Goal: Task Accomplishment & Management: Use online tool/utility

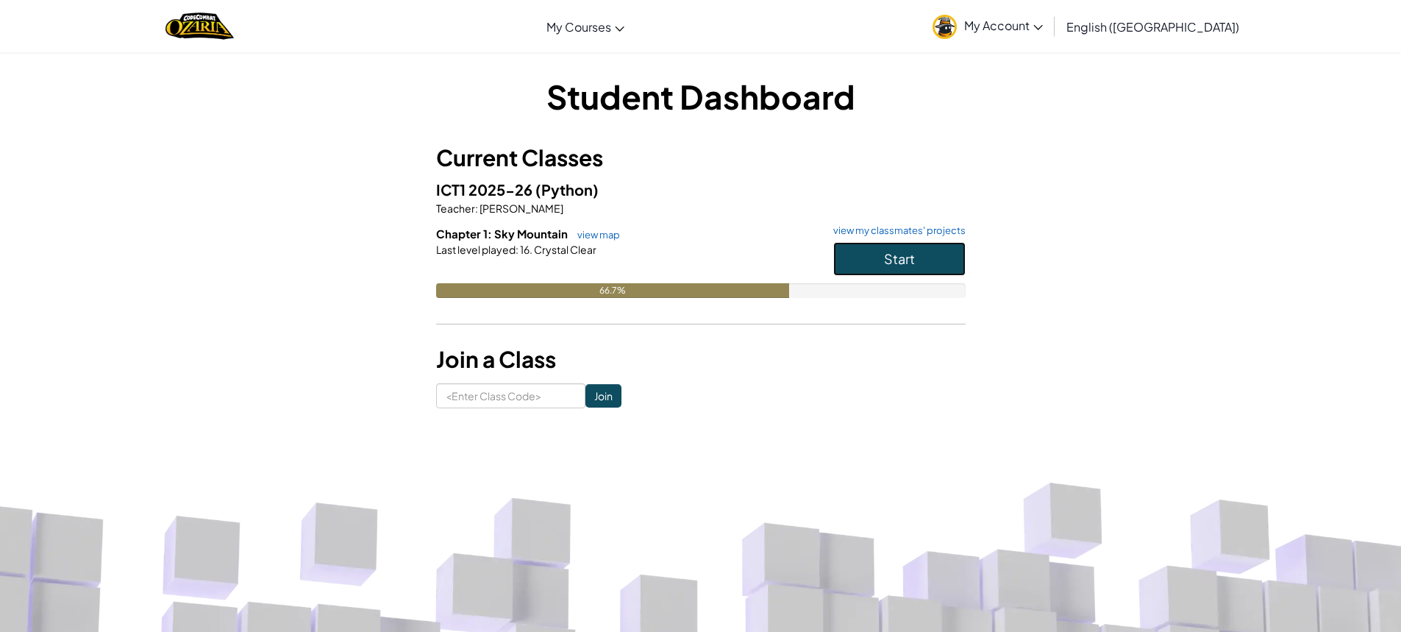
click at [874, 262] on button "Start" at bounding box center [899, 259] width 132 height 34
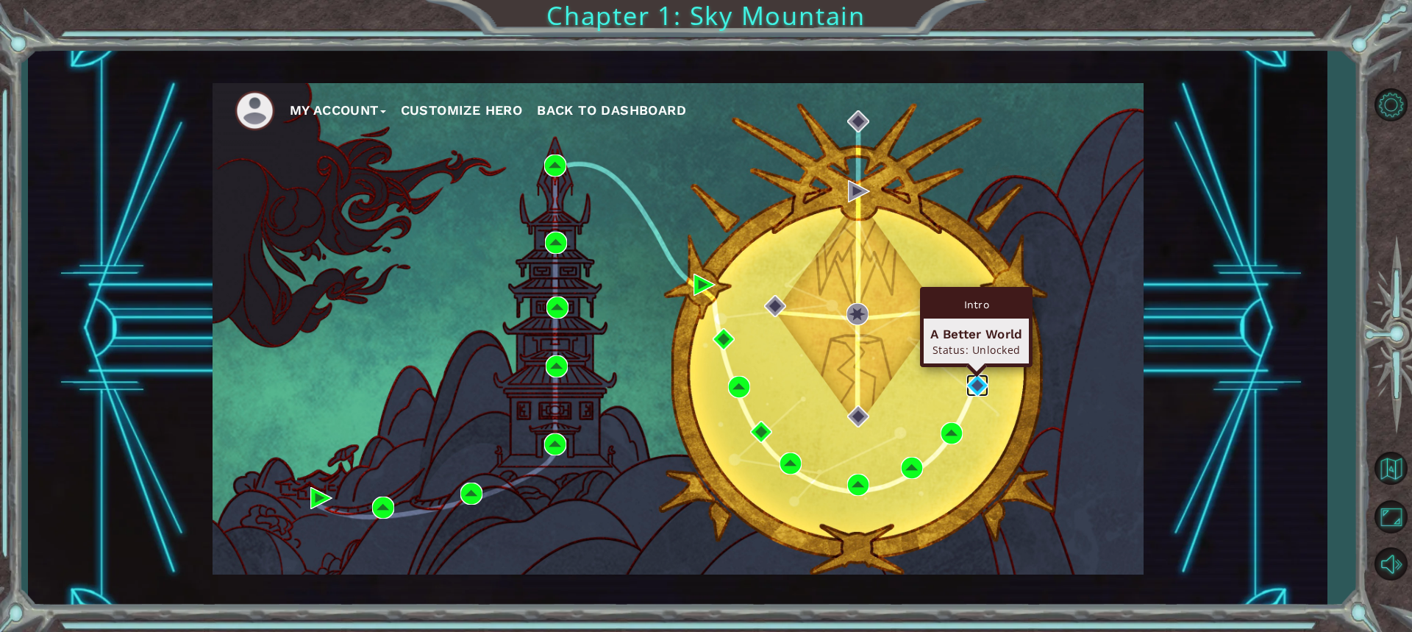
click at [971, 374] on img at bounding box center [977, 385] width 22 height 22
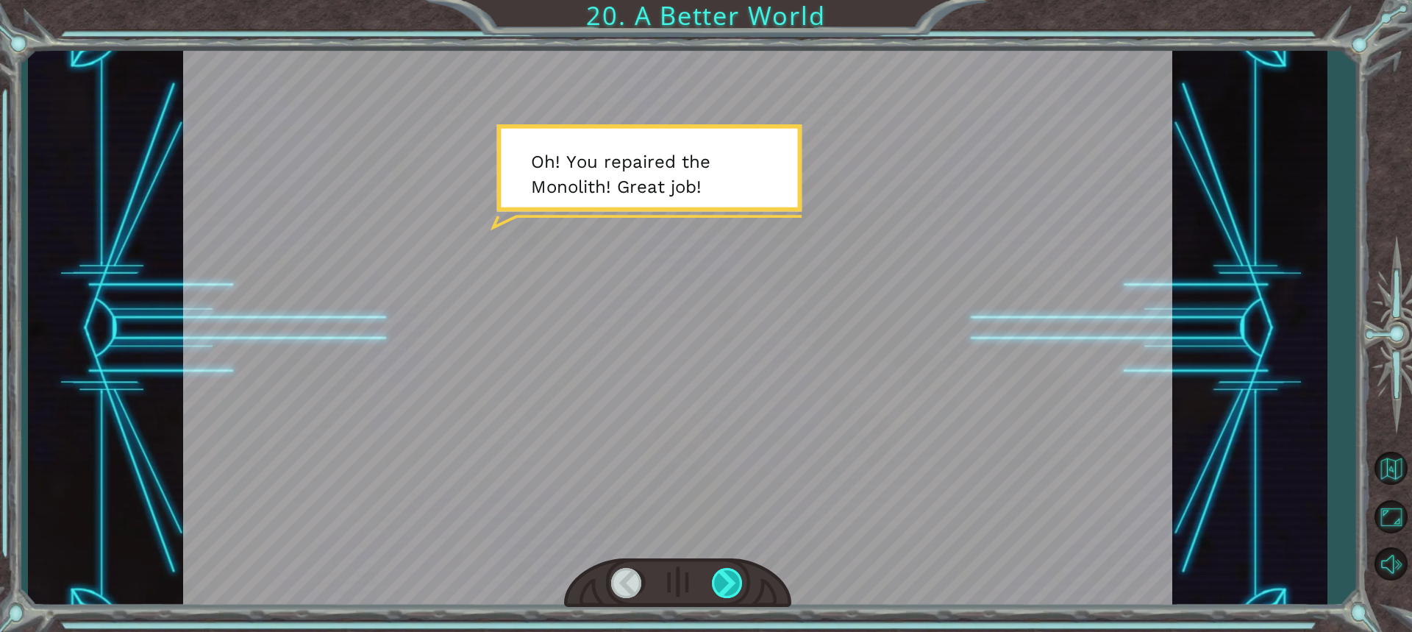
click at [723, 592] on div at bounding box center [728, 583] width 32 height 30
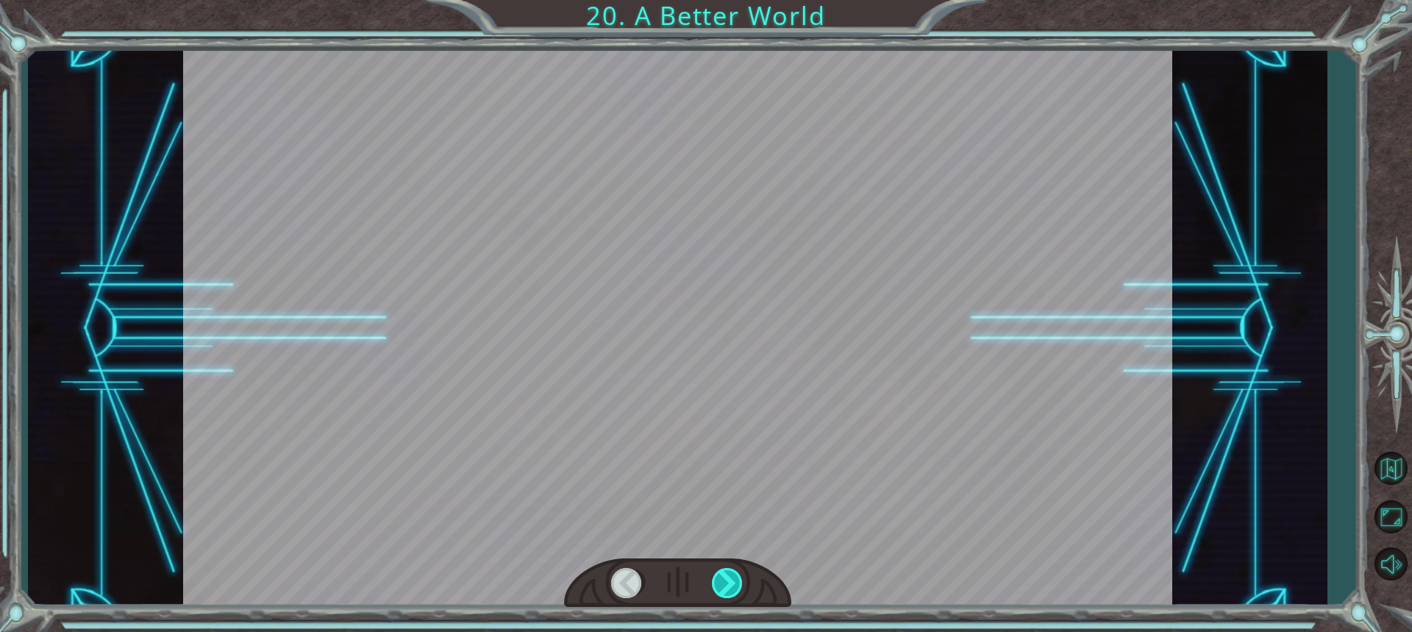
click at [723, 592] on div at bounding box center [728, 583] width 32 height 30
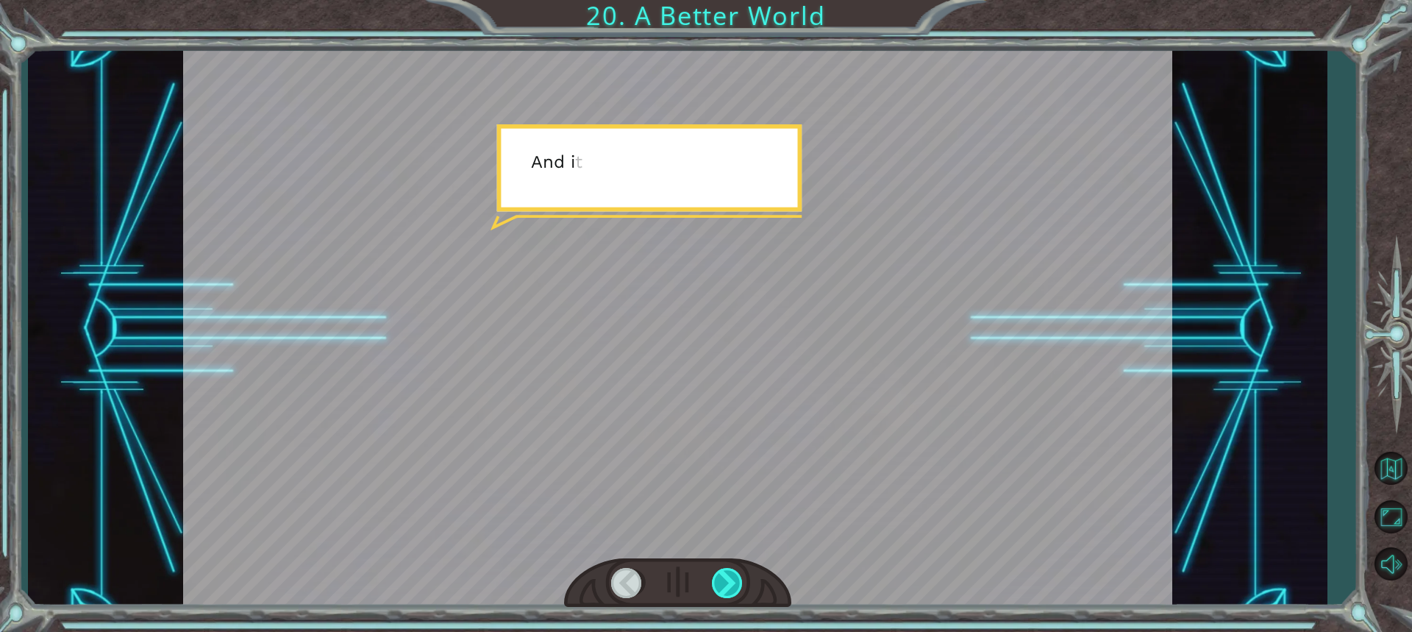
click at [723, 592] on div at bounding box center [728, 583] width 32 height 30
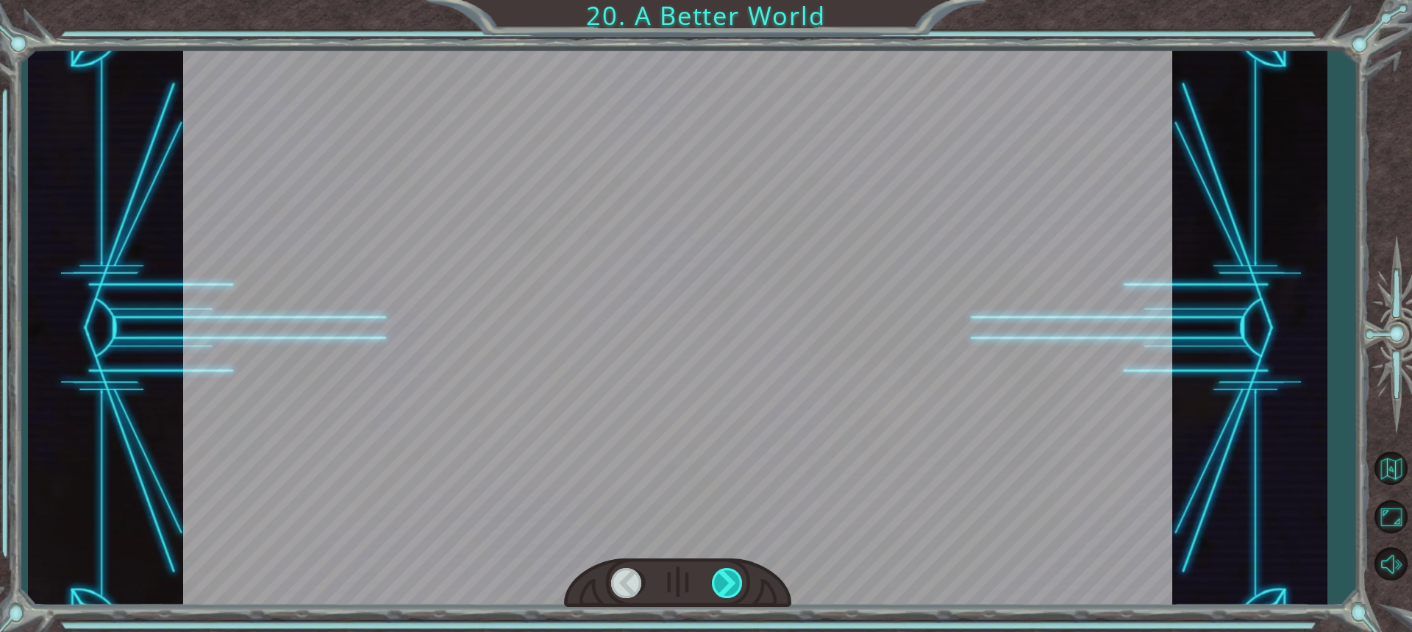
click at [723, 592] on div at bounding box center [728, 583] width 32 height 30
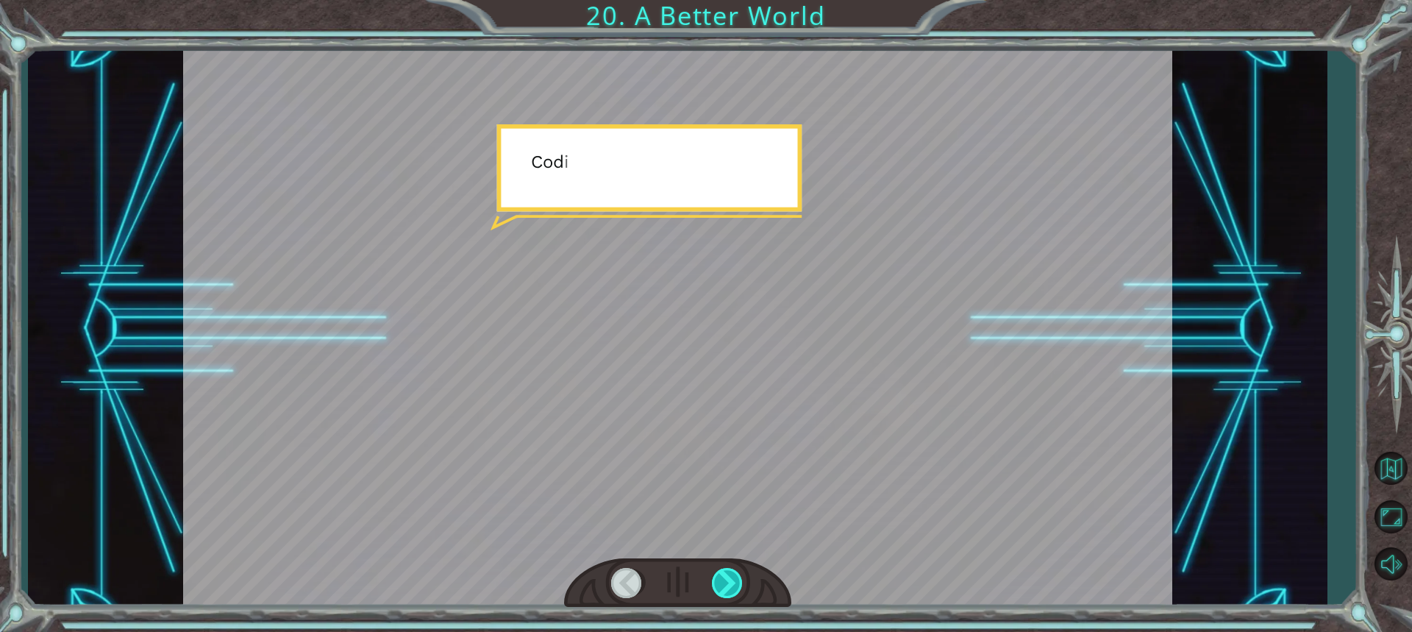
click at [723, 592] on div at bounding box center [728, 583] width 32 height 30
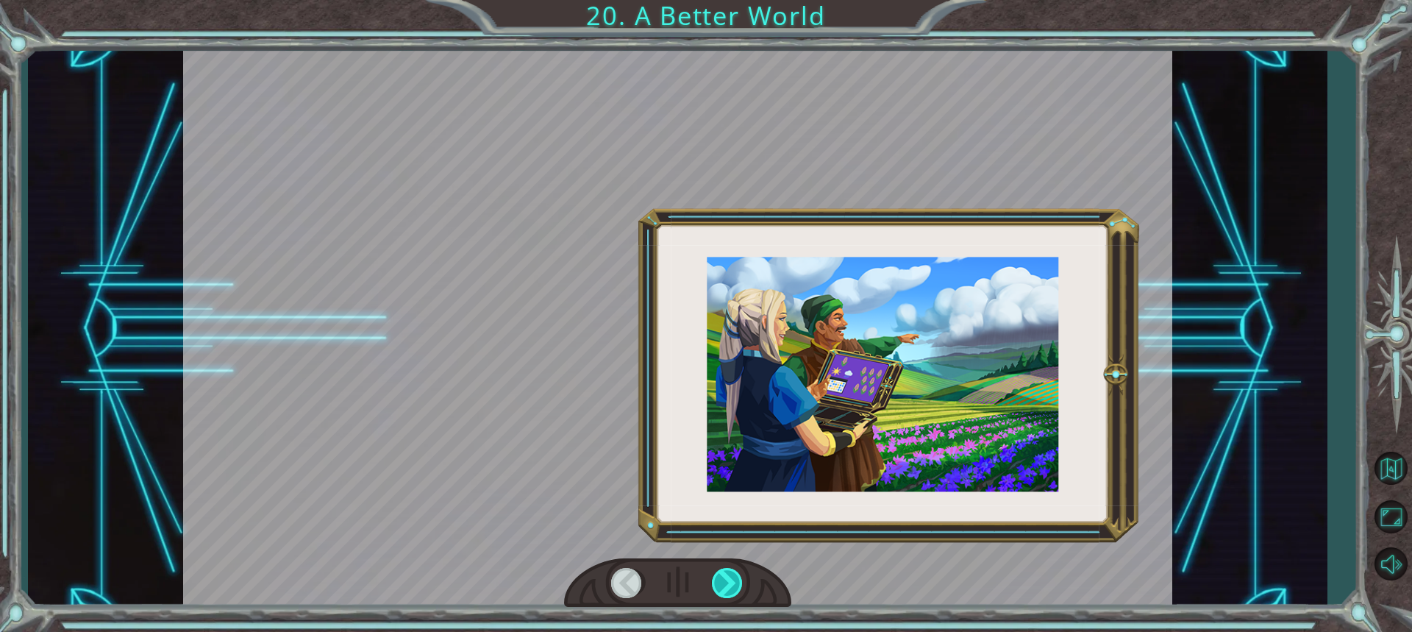
click at [723, 592] on div at bounding box center [728, 583] width 32 height 30
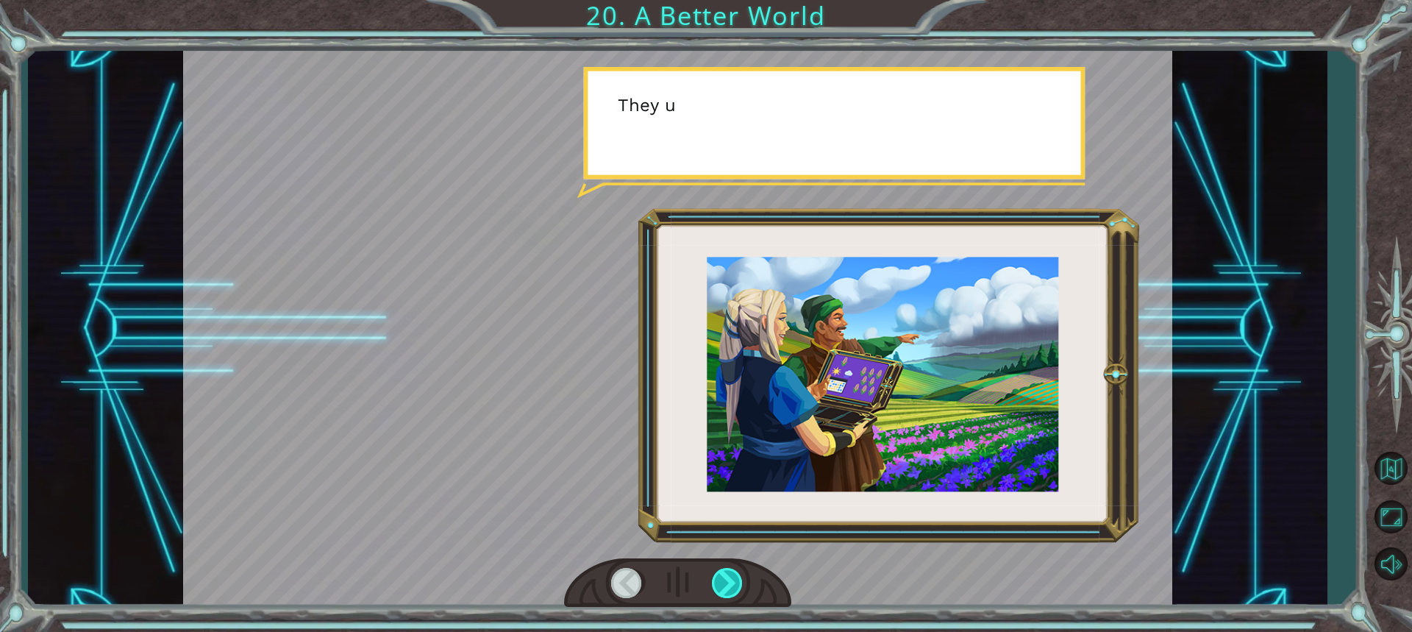
click at [723, 592] on div at bounding box center [728, 583] width 32 height 30
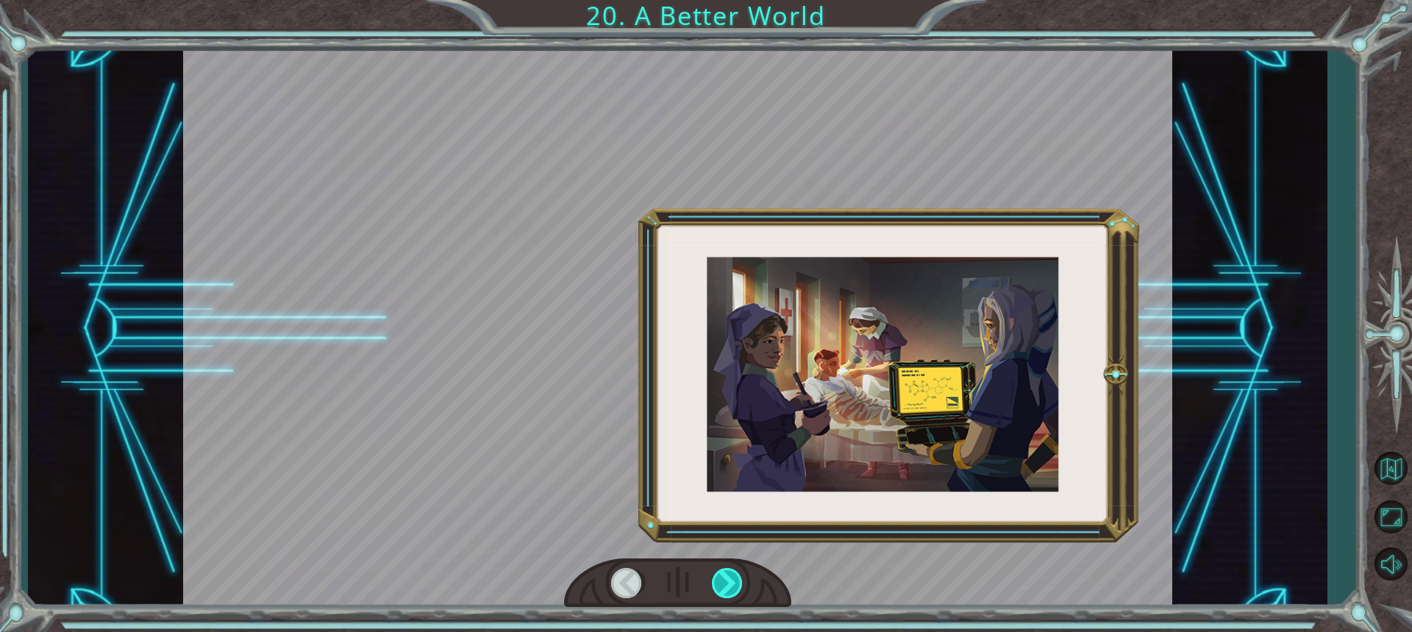
click at [723, 592] on div at bounding box center [728, 583] width 32 height 30
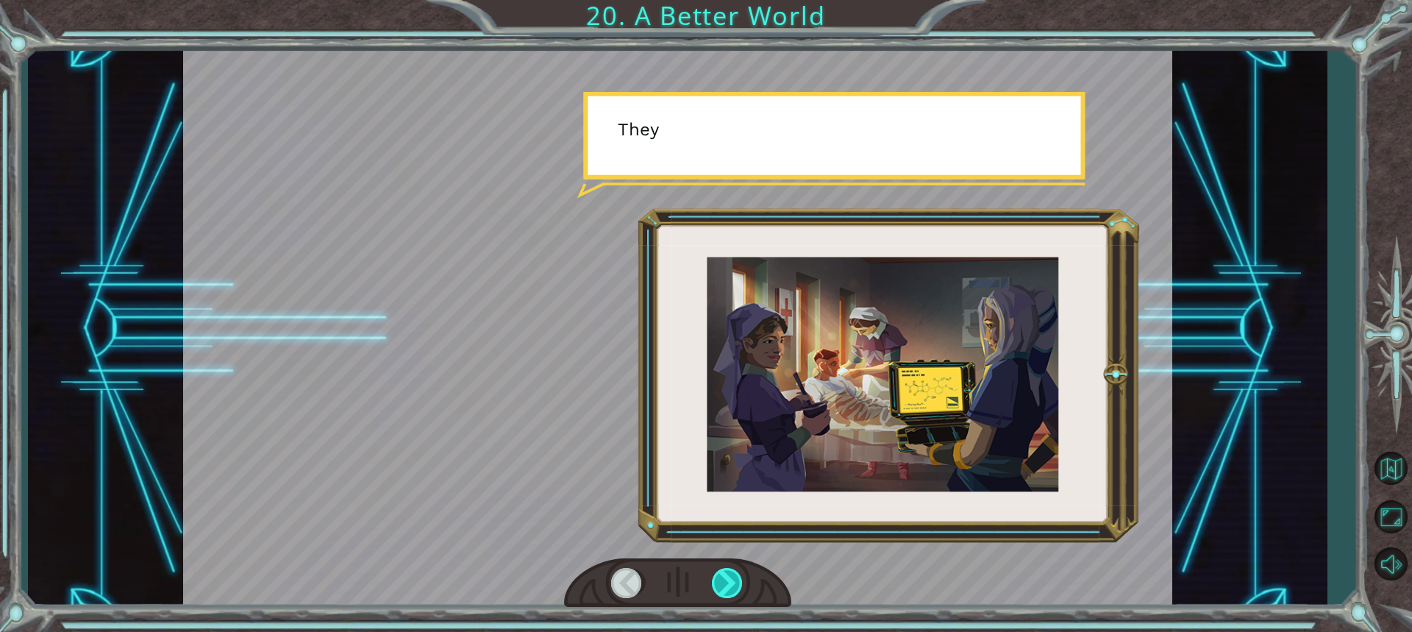
click at [723, 592] on div at bounding box center [728, 583] width 32 height 30
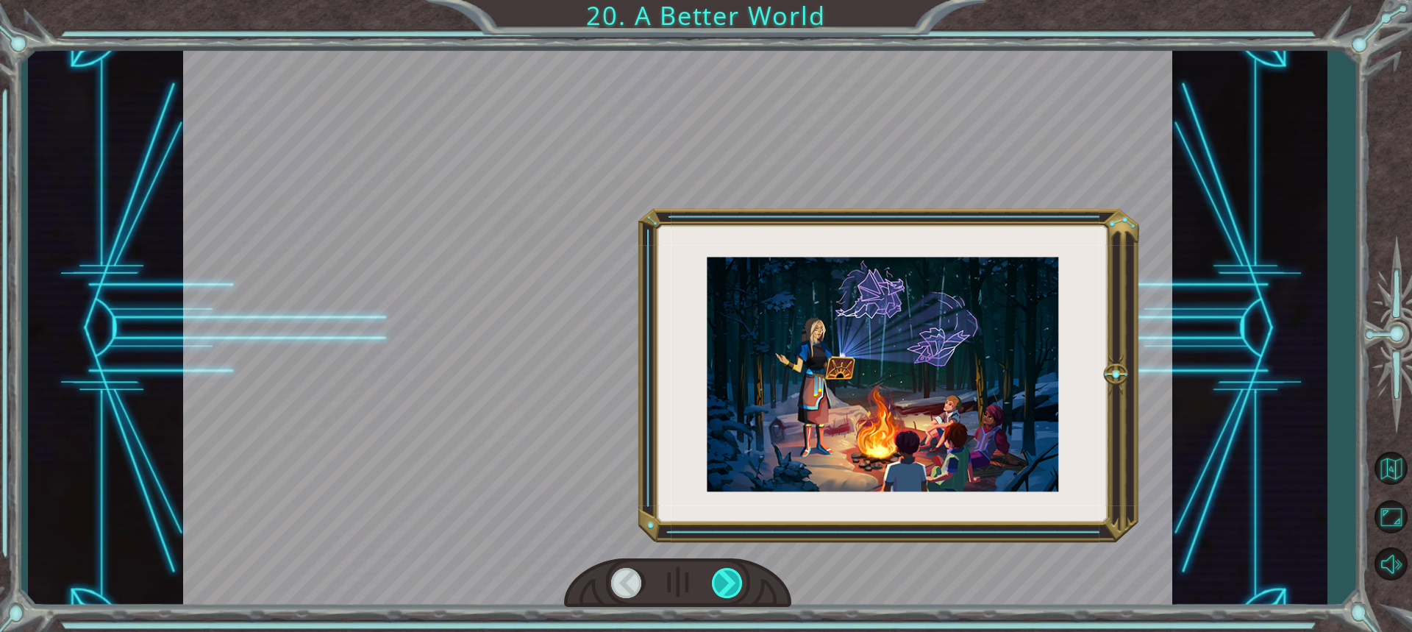
click at [723, 592] on div at bounding box center [728, 583] width 32 height 30
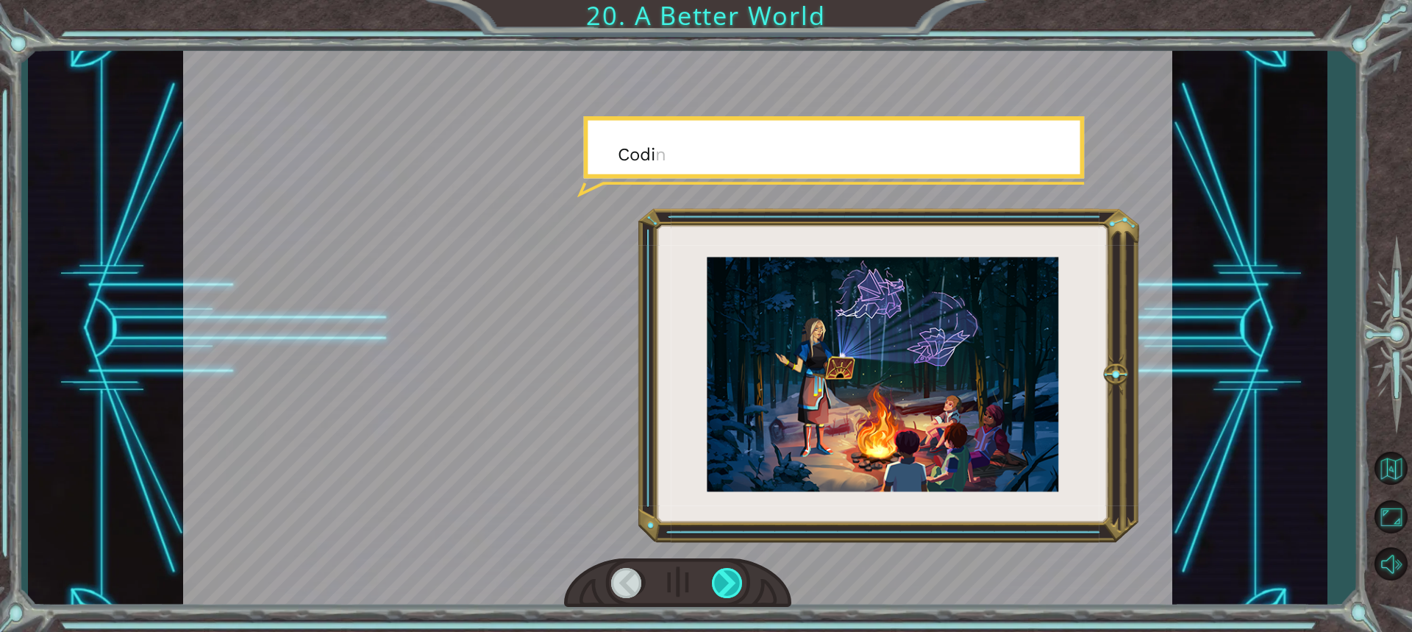
click at [723, 592] on div at bounding box center [728, 583] width 32 height 30
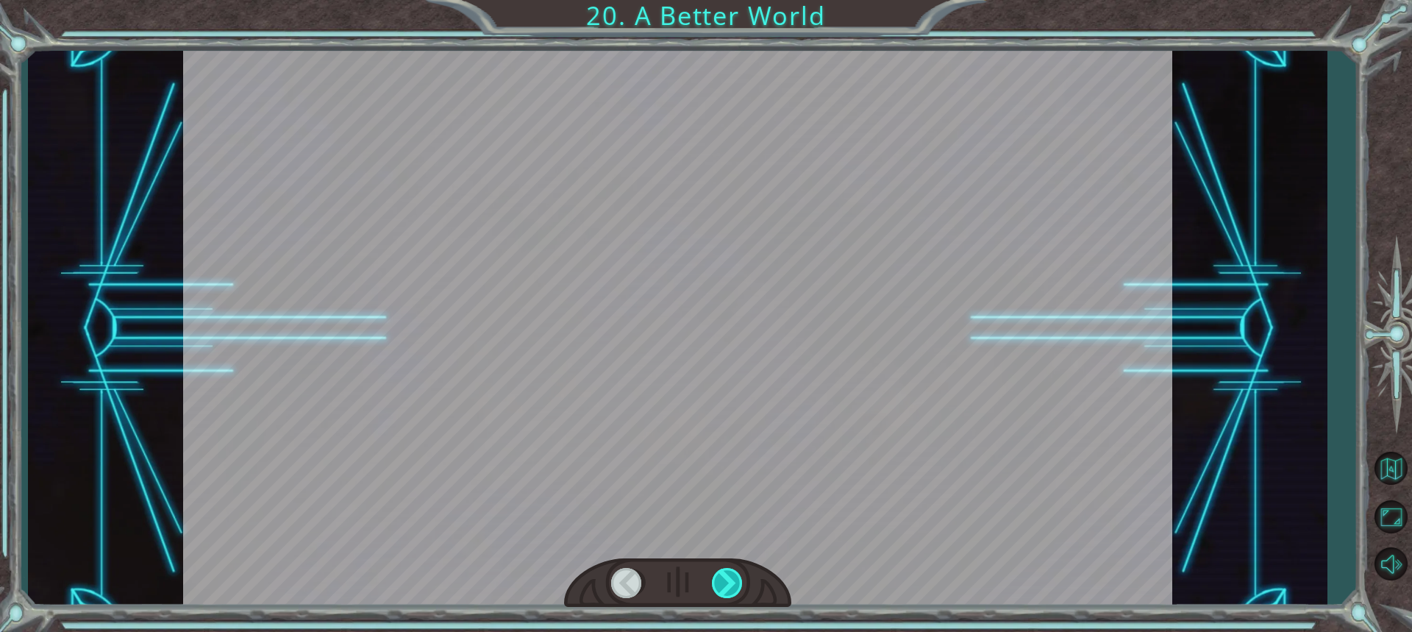
click at [723, 592] on div at bounding box center [728, 583] width 32 height 30
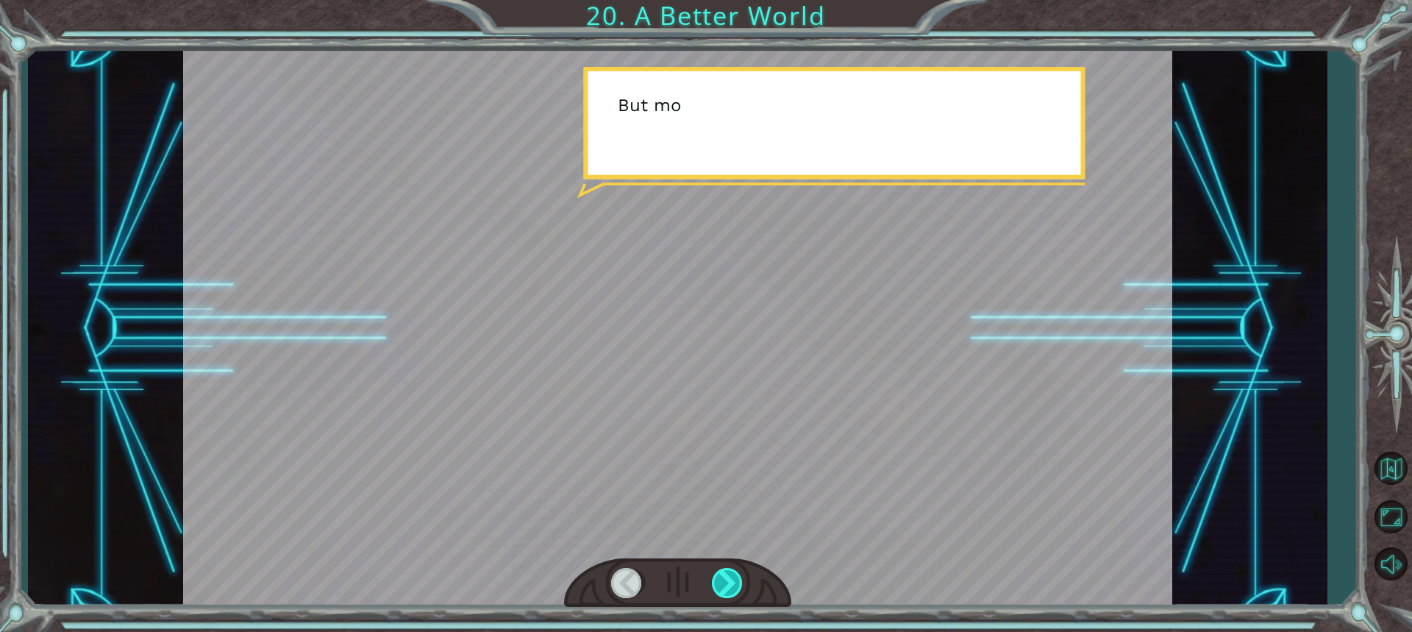
click at [723, 592] on div at bounding box center [728, 583] width 32 height 30
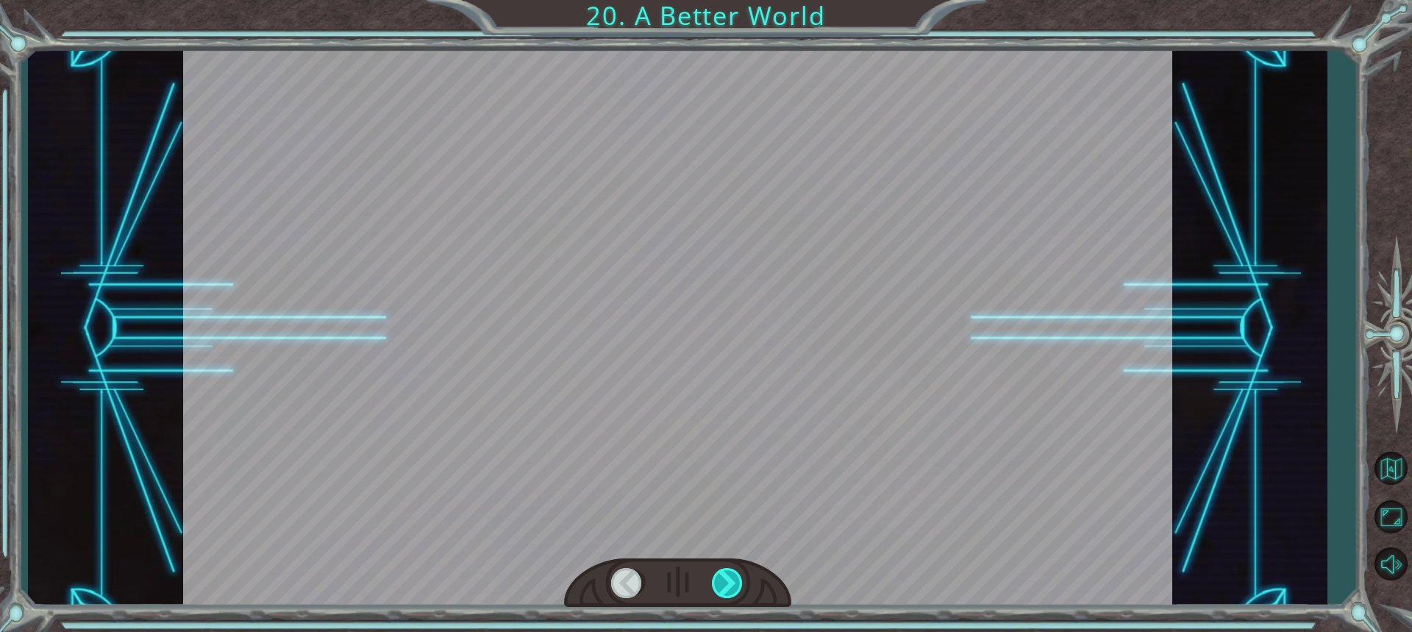
click at [723, 592] on div at bounding box center [728, 583] width 32 height 30
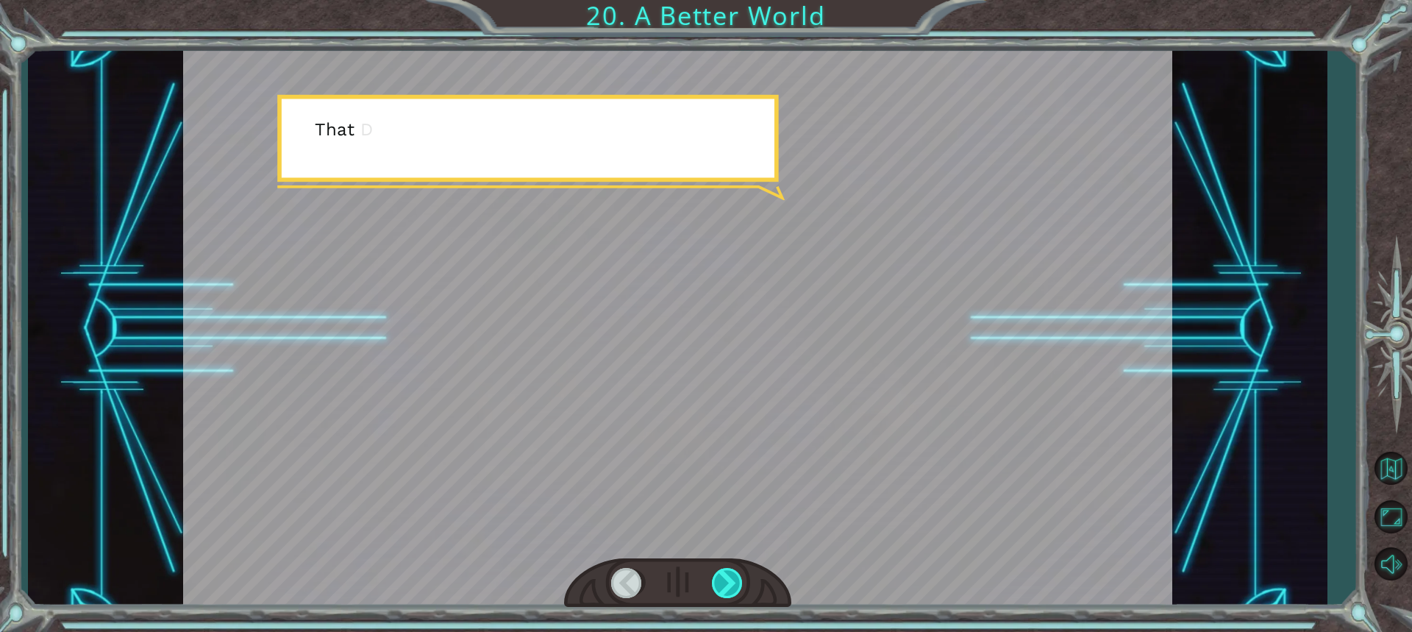
click at [723, 592] on div at bounding box center [728, 583] width 32 height 30
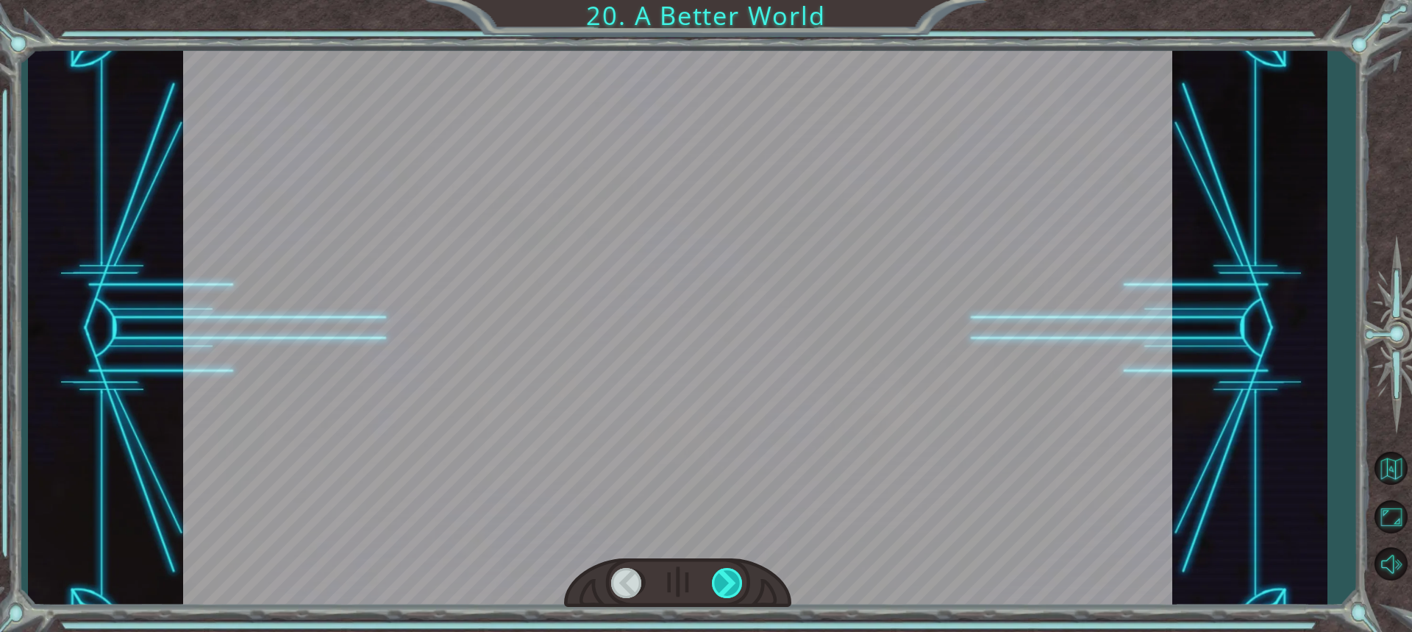
click at [723, 592] on div at bounding box center [728, 583] width 32 height 30
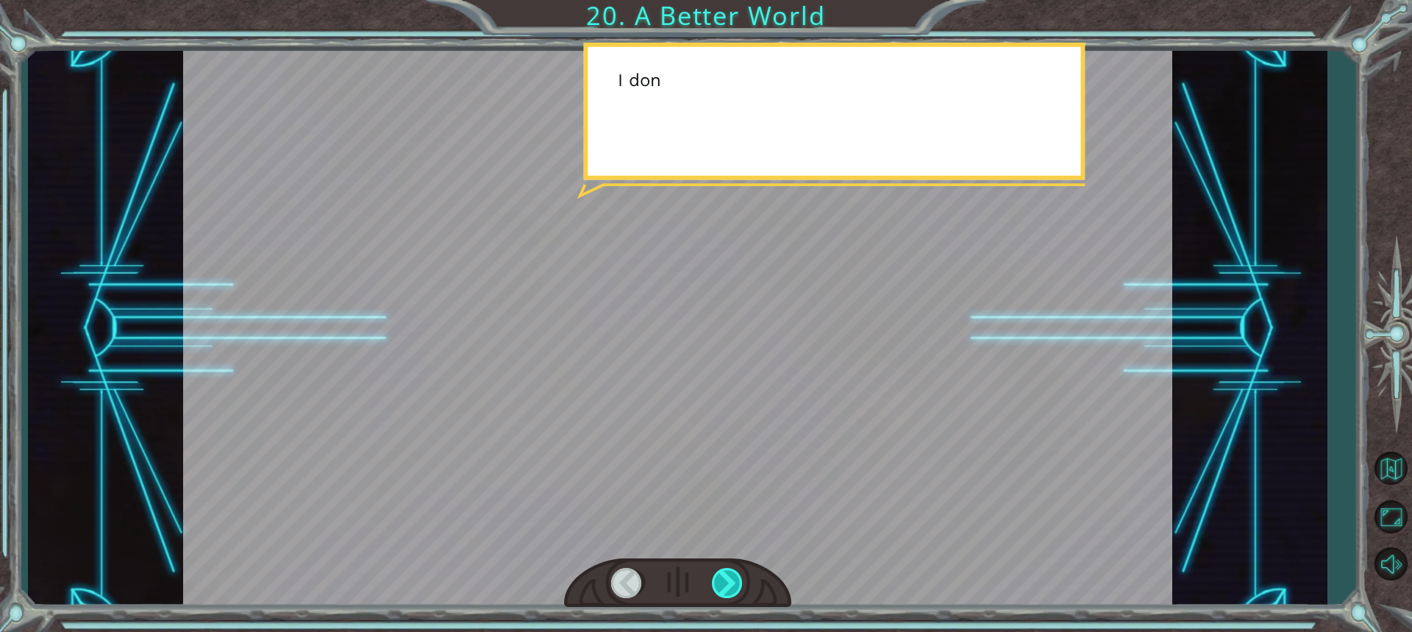
click at [723, 592] on div at bounding box center [728, 583] width 32 height 30
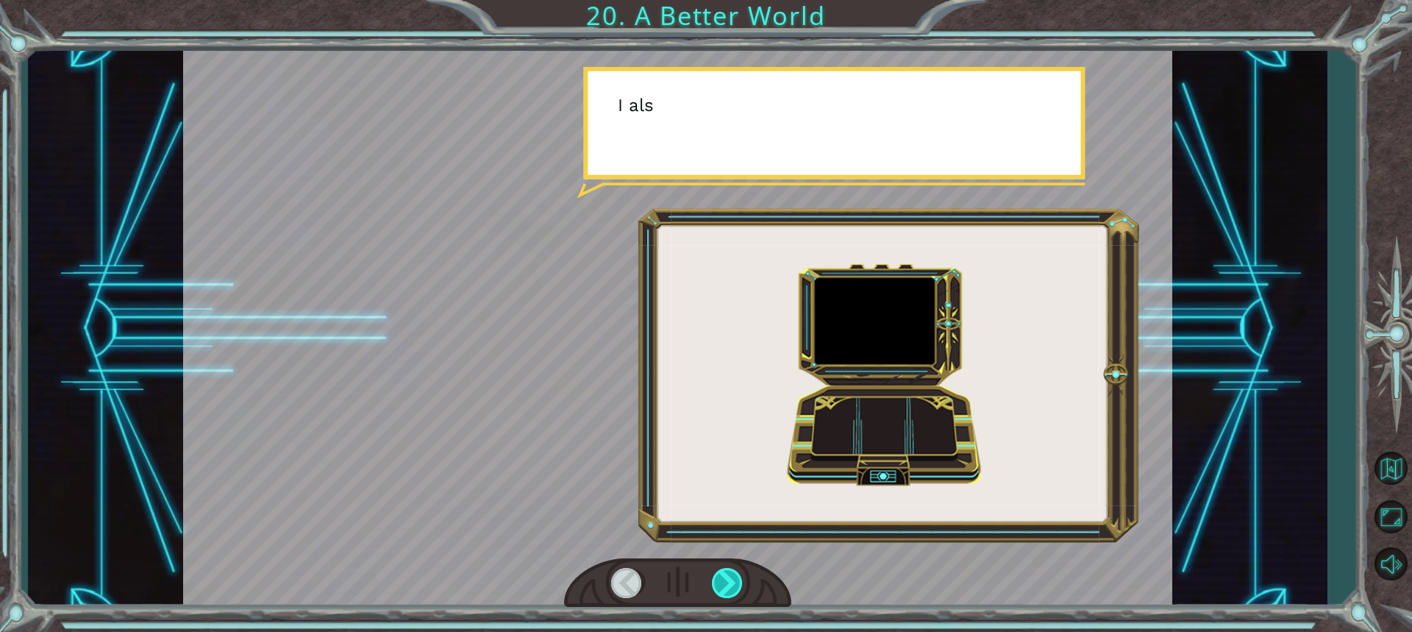
click at [724, 590] on div at bounding box center [728, 583] width 32 height 30
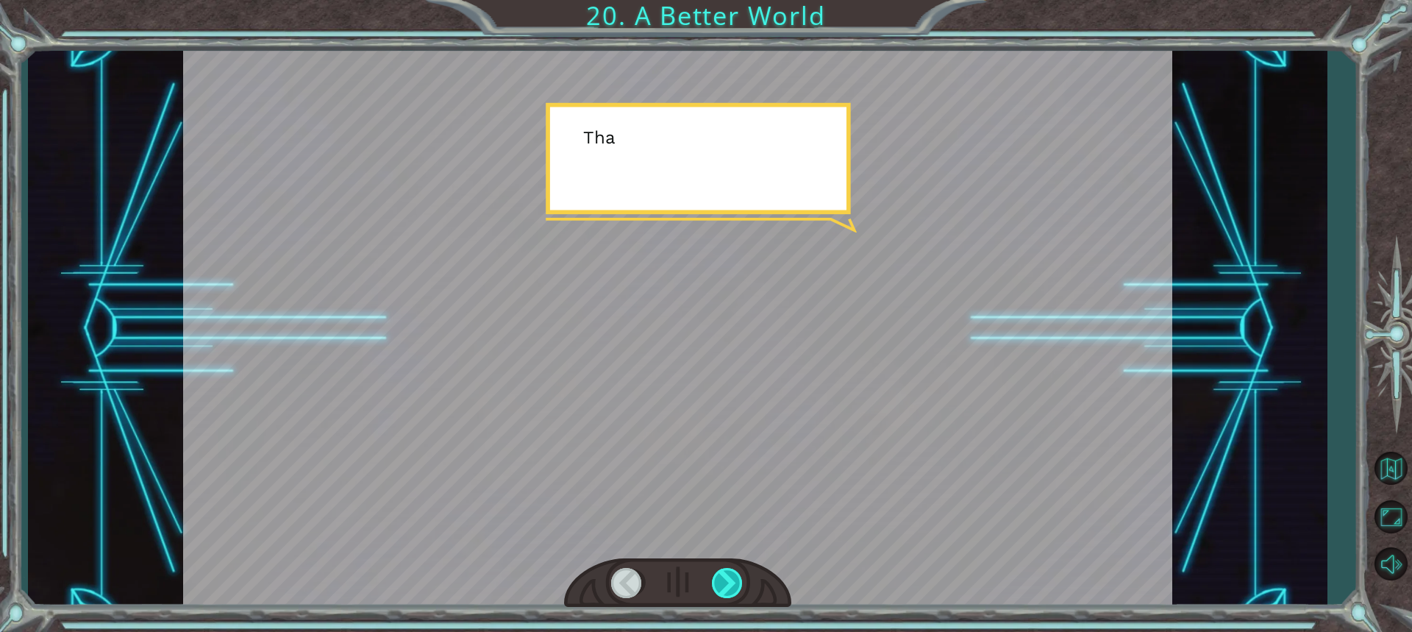
click at [724, 590] on div at bounding box center [728, 583] width 32 height 30
drag, startPoint x: 724, startPoint y: 590, endPoint x: 716, endPoint y: 589, distance: 8.1
click at [716, 589] on div at bounding box center [728, 583] width 32 height 30
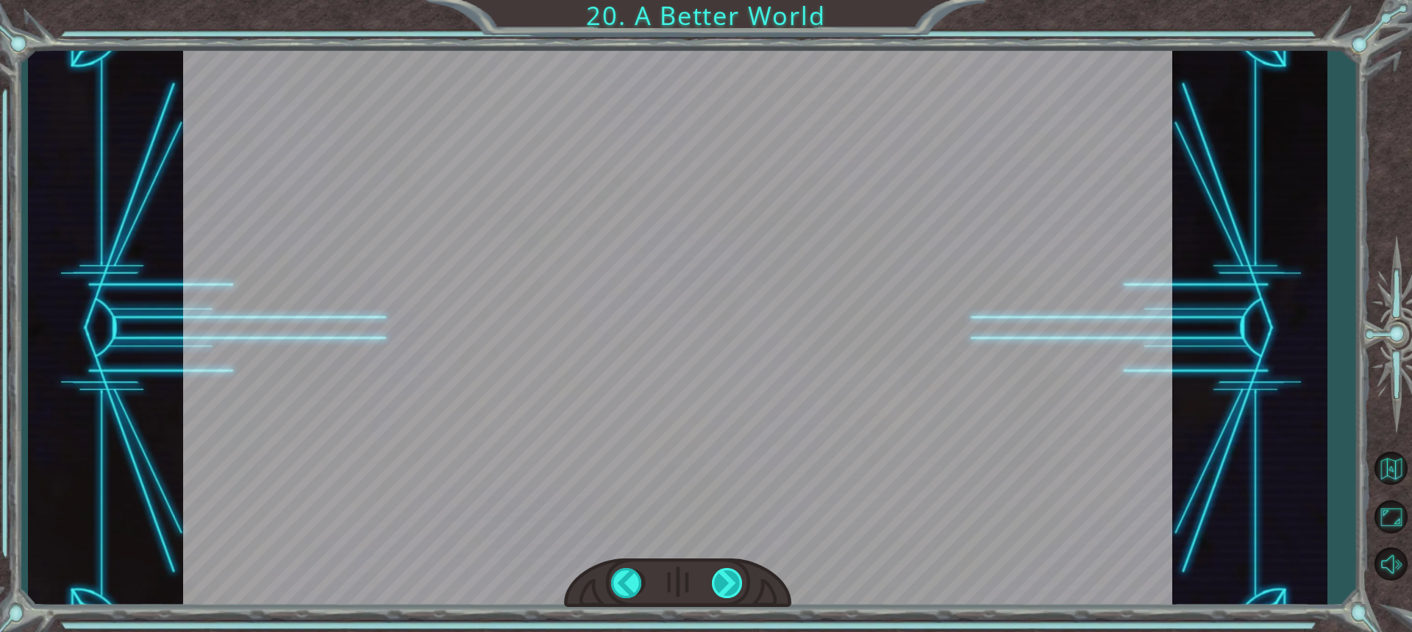
click at [716, 589] on div at bounding box center [728, 583] width 32 height 30
click at [739, 576] on div at bounding box center [728, 583] width 32 height 30
click at [735, 578] on div at bounding box center [728, 583] width 32 height 30
